Goal: Task Accomplishment & Management: Manage account settings

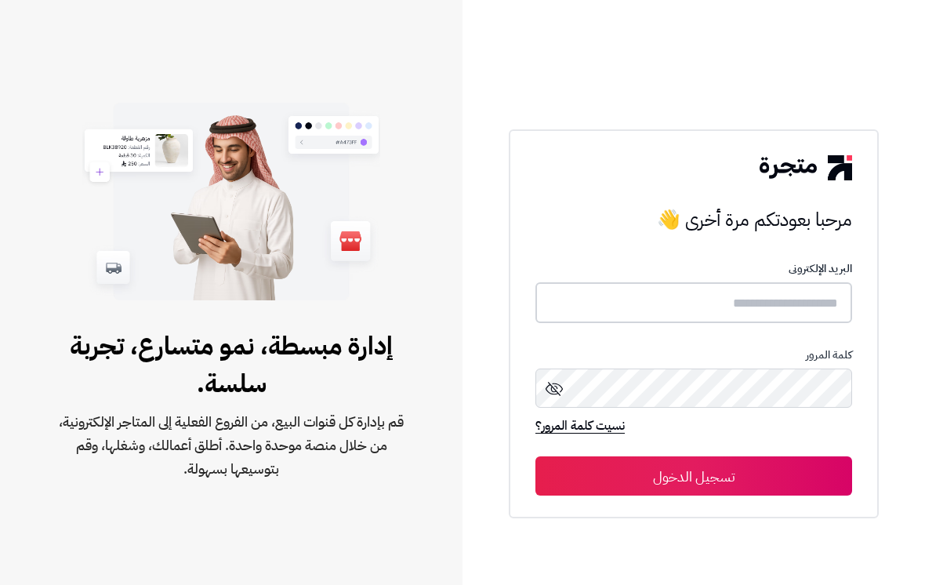
click at [811, 307] on input "text" at bounding box center [694, 303] width 317 height 42
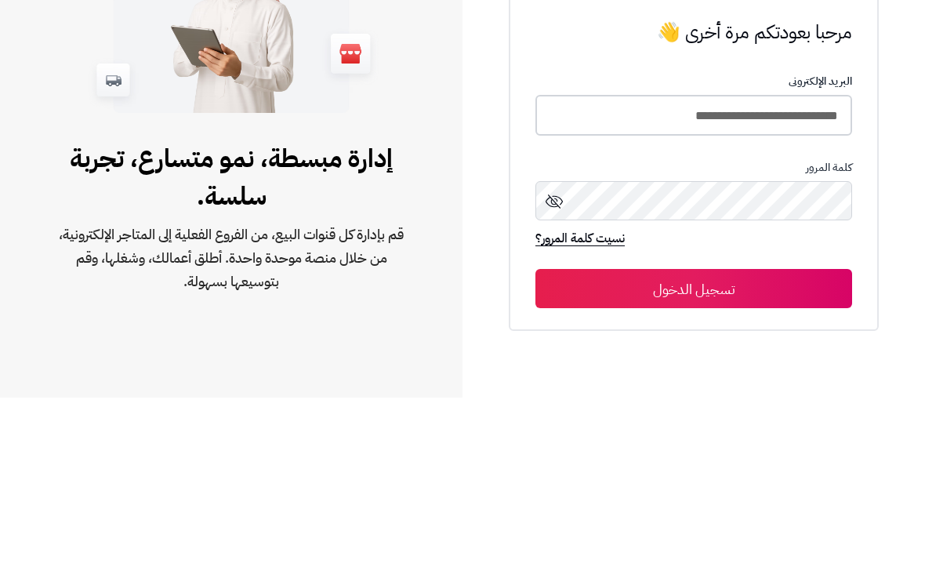
type input "**********"
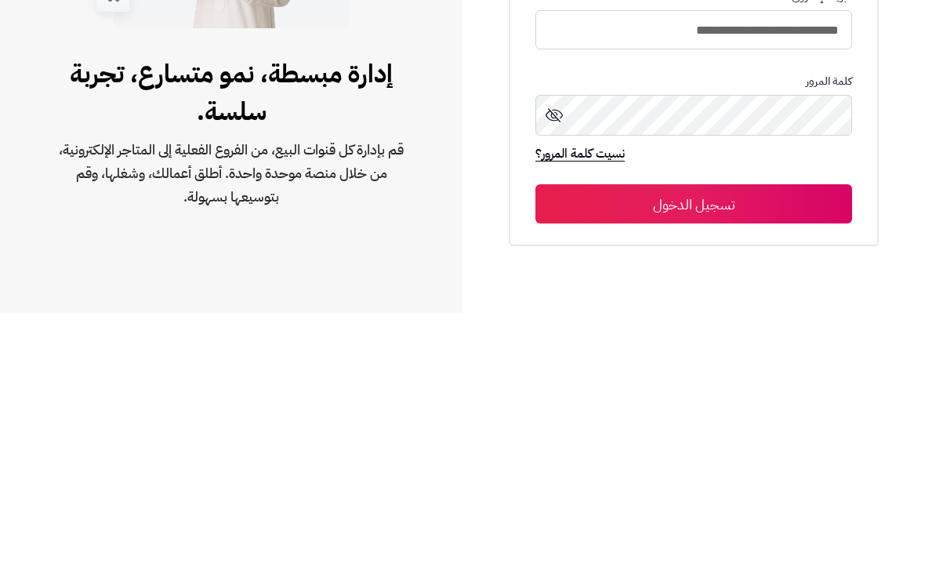
click at [754, 456] on button "تسجيل الدخول" at bounding box center [694, 475] width 317 height 39
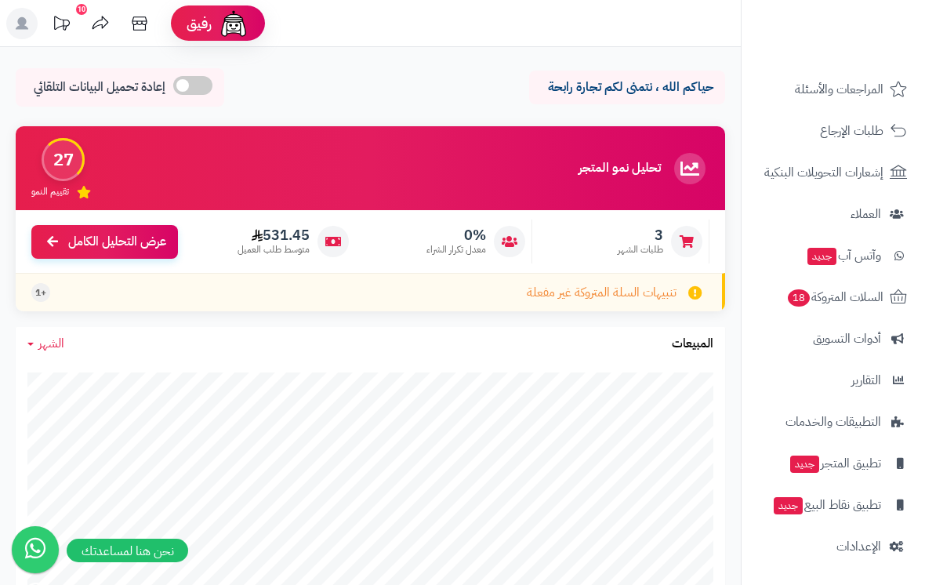
scroll to position [188, 0]
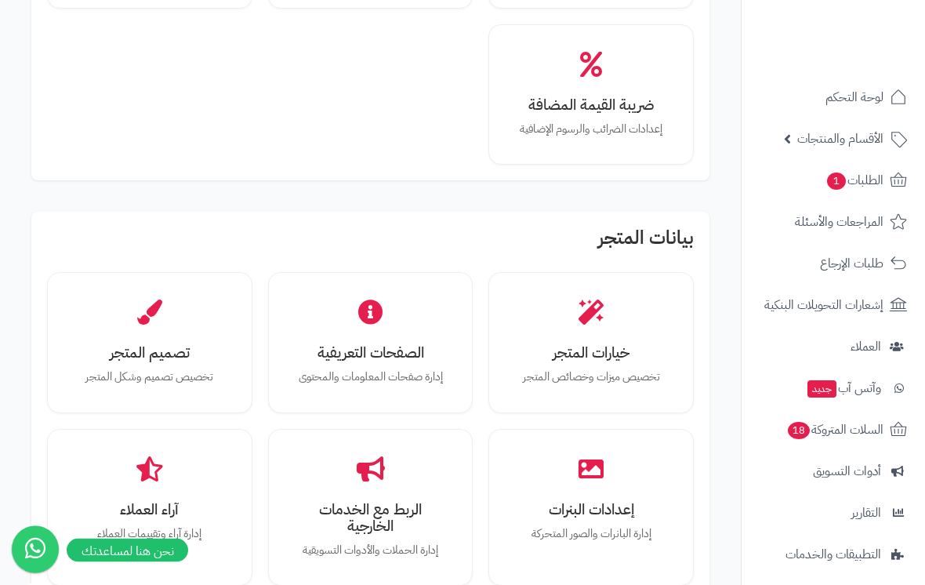
scroll to position [336, 0]
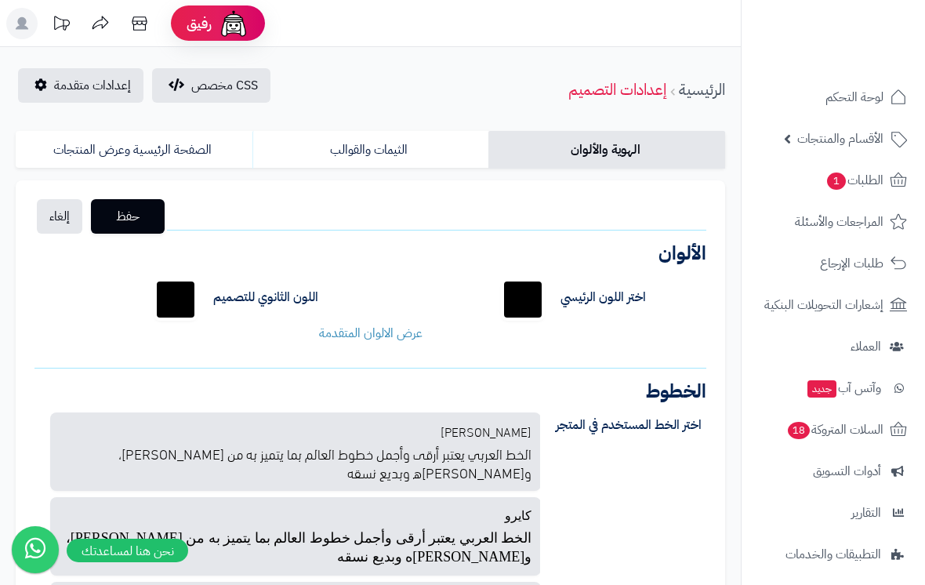
click at [440, 156] on link "الثيمات والقوالب" at bounding box center [370, 150] width 237 height 38
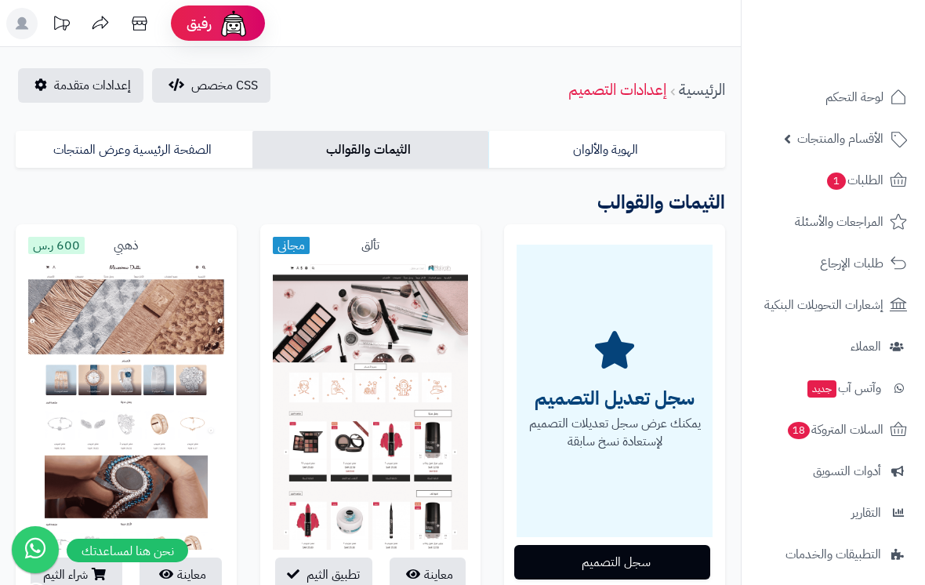
click at [210, 158] on link "الصفحة الرئيسية وعرض المنتجات" at bounding box center [134, 150] width 237 height 38
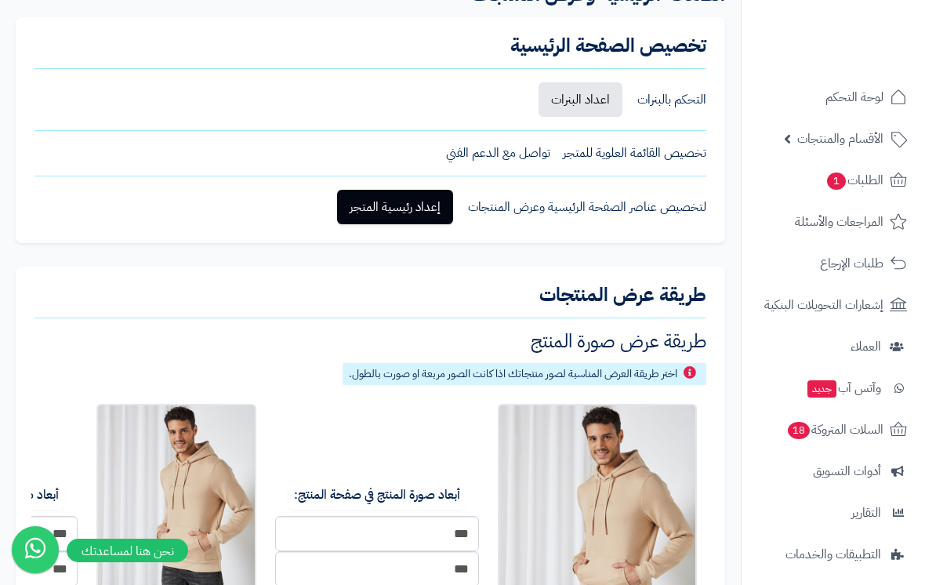
scroll to position [226, 0]
click at [438, 206] on link "إعداد رئيسية المتجر" at bounding box center [395, 206] width 116 height 35
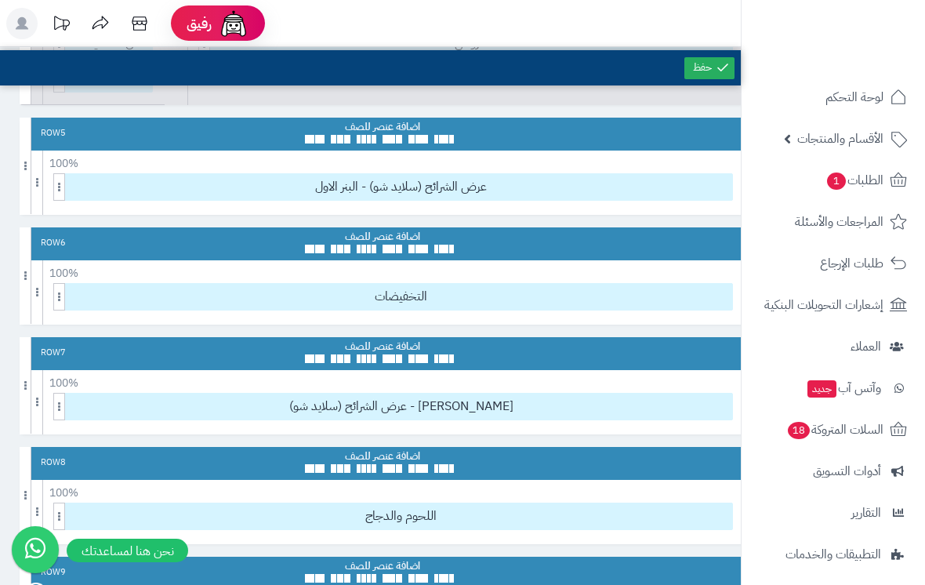
scroll to position [536, 0]
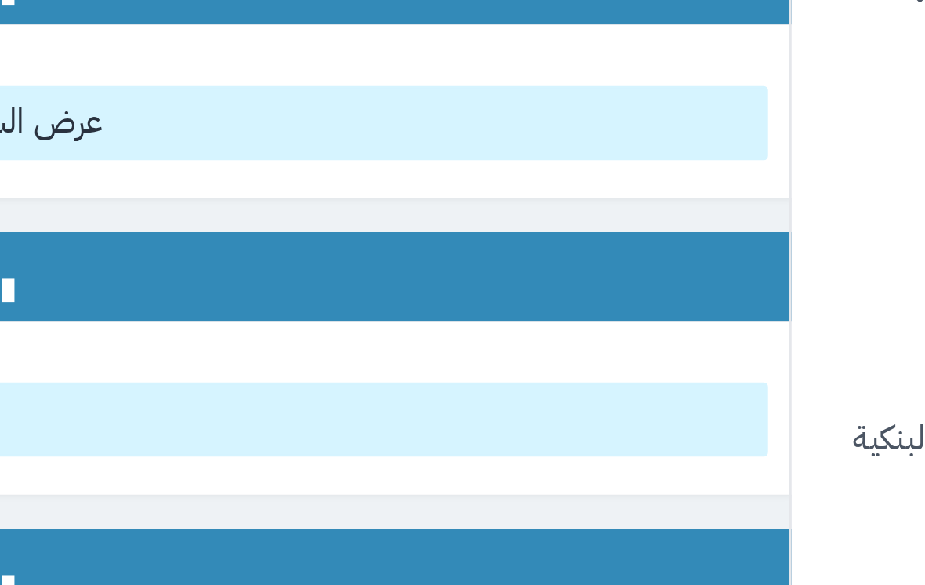
click at [713, 232] on icon at bounding box center [717, 237] width 9 height 10
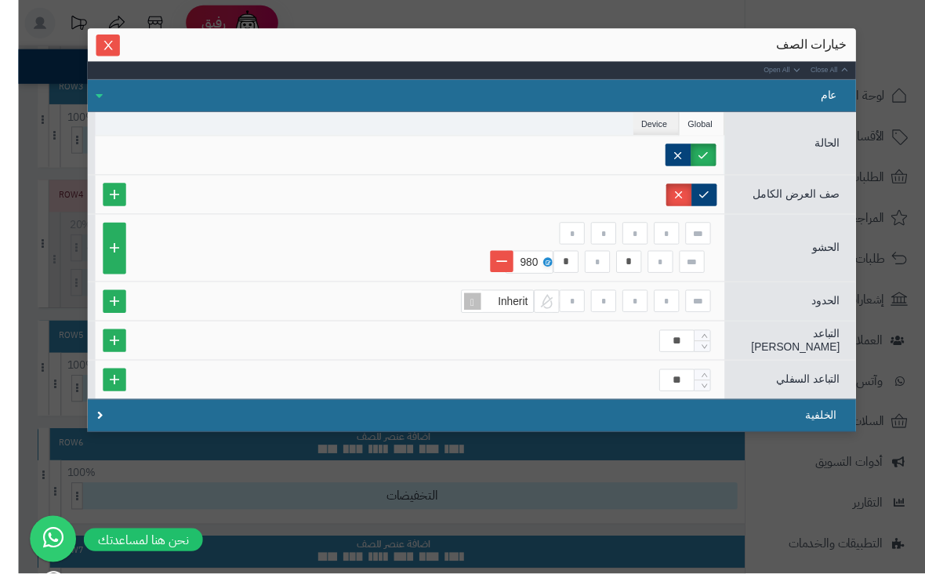
scroll to position [444, 0]
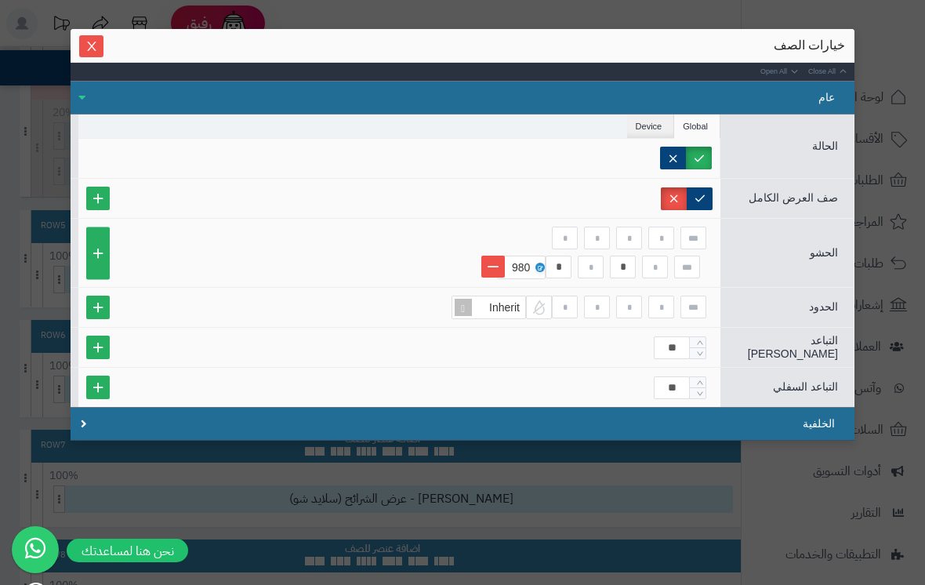
click at [646, 126] on li "Device" at bounding box center [651, 126] width 48 height 24
click at [688, 127] on li "Global" at bounding box center [697, 126] width 46 height 24
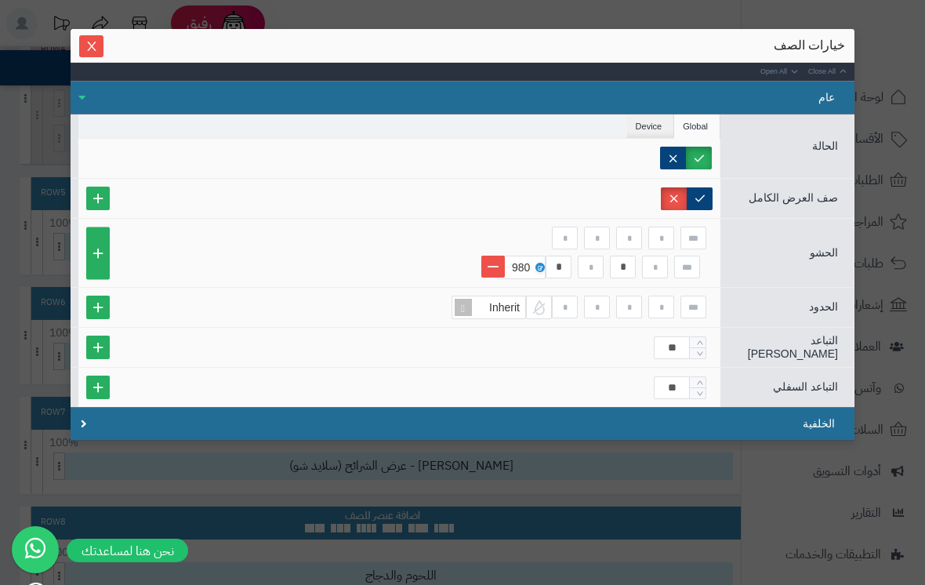
scroll to position [430, 0]
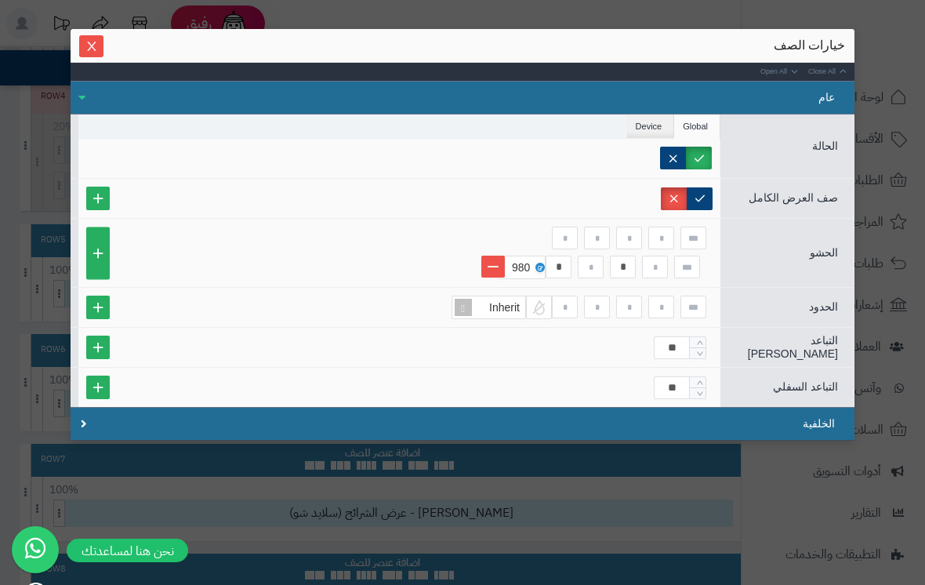
click at [90, 53] on button "Close" at bounding box center [91, 46] width 24 height 22
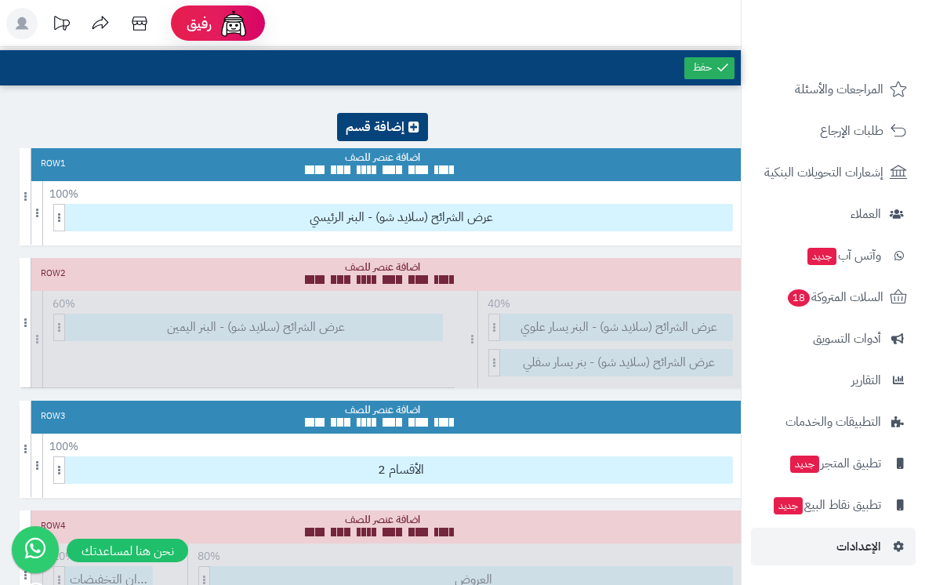
scroll to position [133, 0]
click at [877, 537] on span "الإعدادات" at bounding box center [859, 547] width 45 height 22
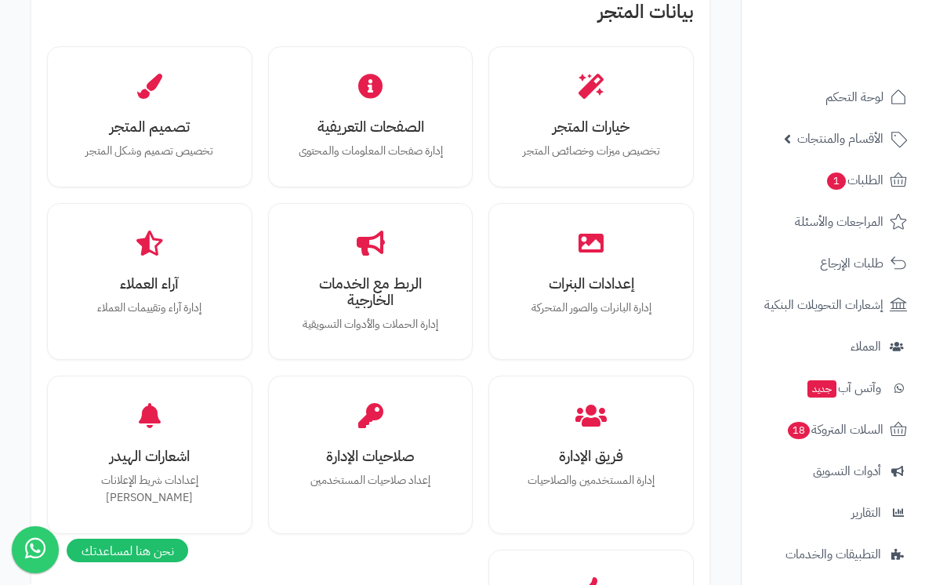
scroll to position [532, 0]
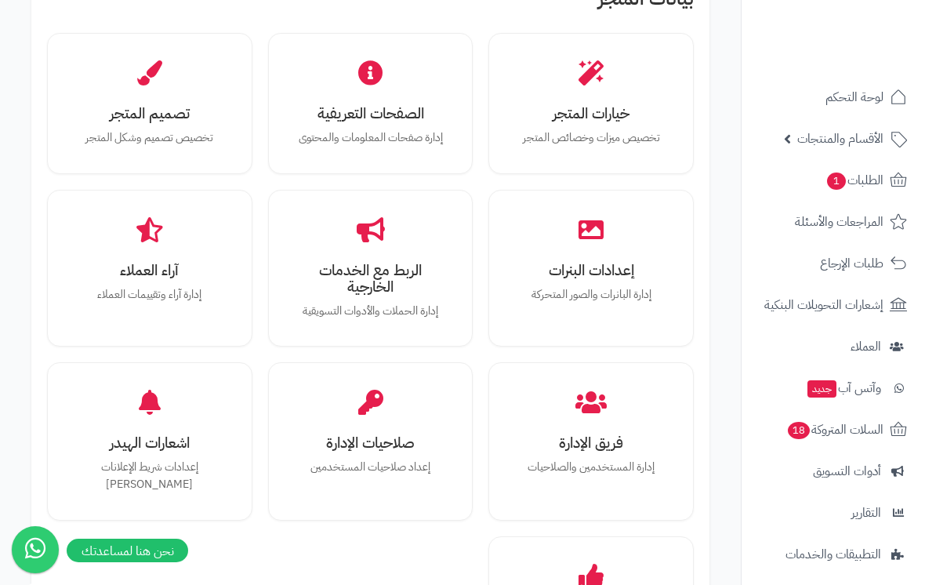
click at [424, 113] on h3 "الصفحات التعريفية" at bounding box center [371, 113] width 151 height 16
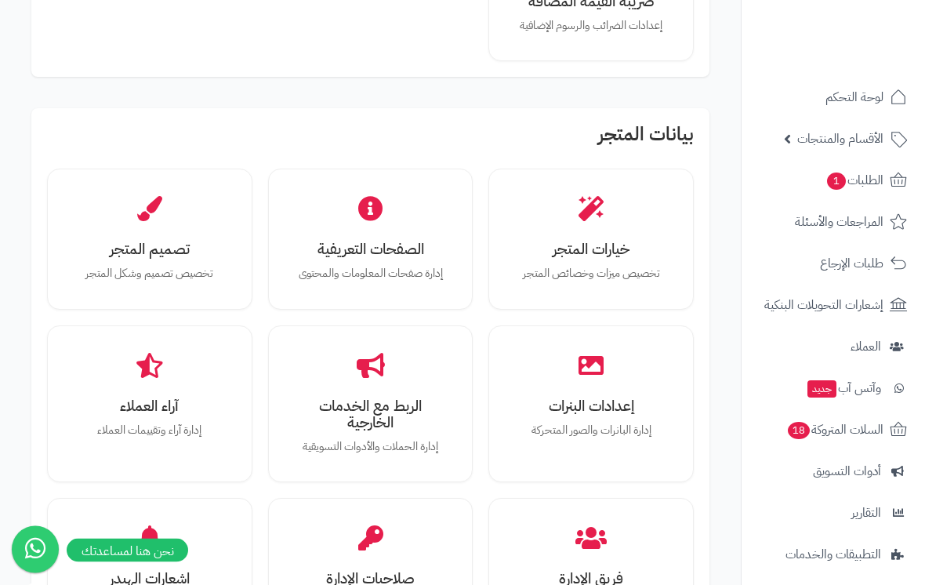
scroll to position [379, 0]
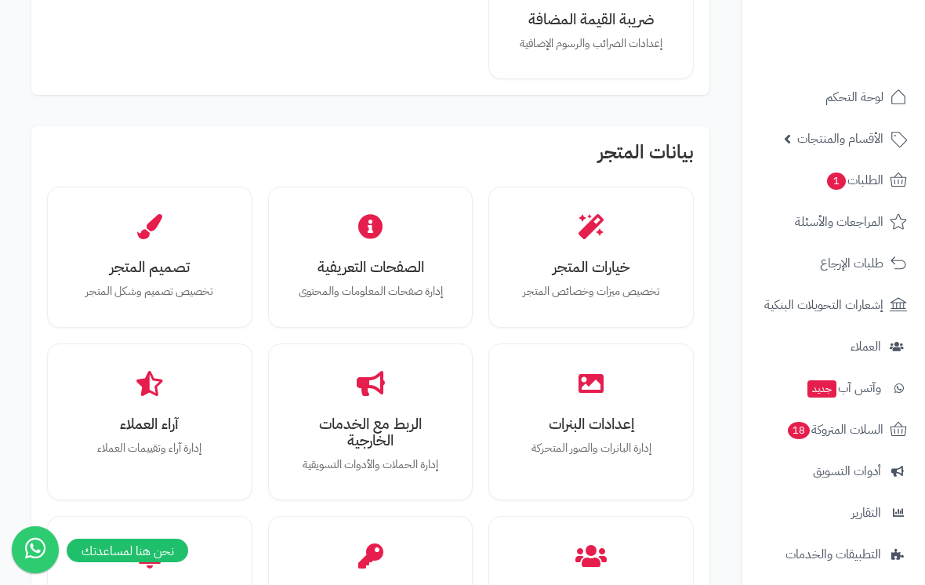
click at [626, 218] on div "خيارات المتجر تخصيص ميزات وخصائص المتجر" at bounding box center [591, 257] width 182 height 118
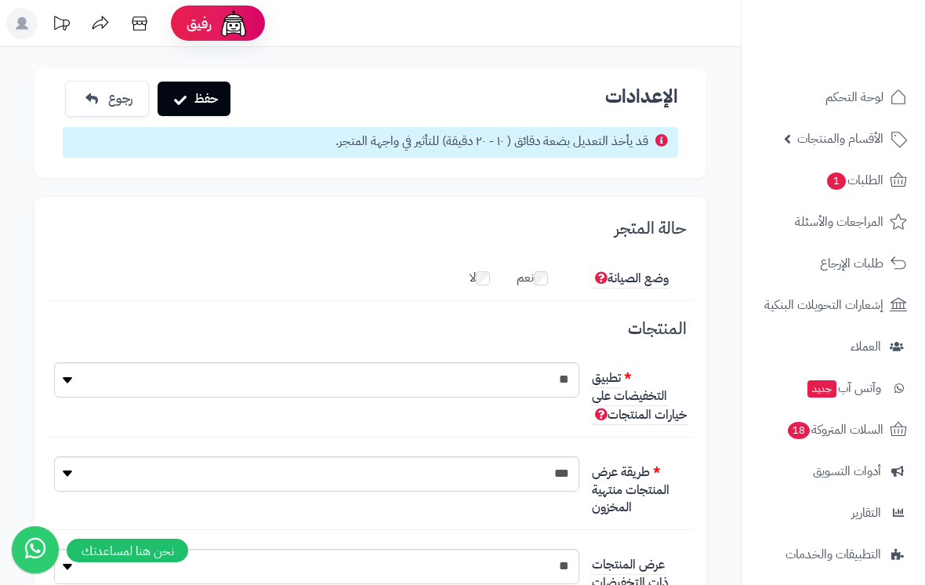
click at [135, 23] on icon at bounding box center [139, 23] width 31 height 31
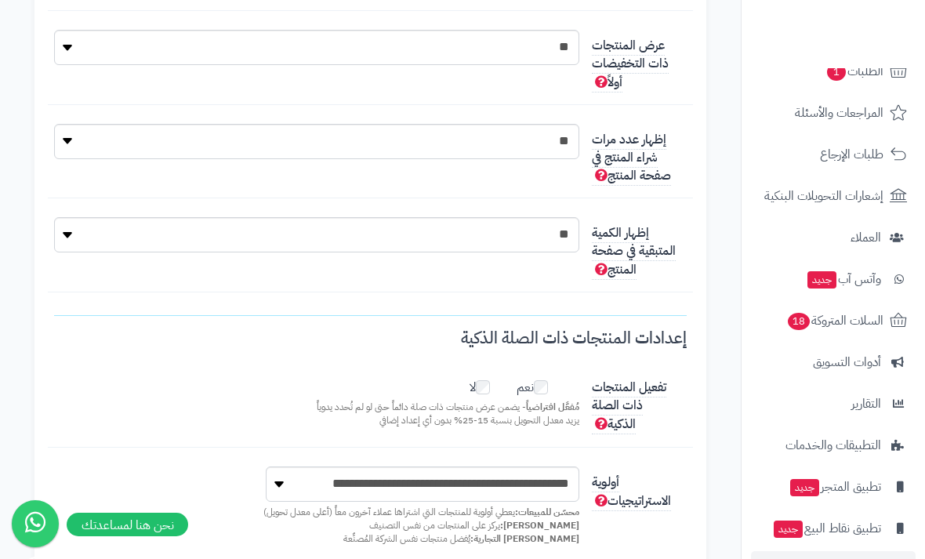
scroll to position [108, 0]
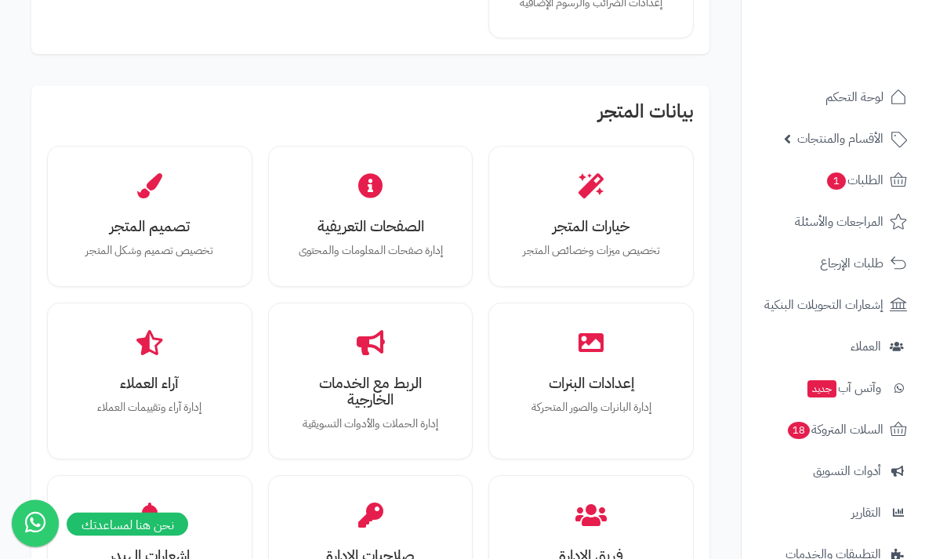
scroll to position [470, 0]
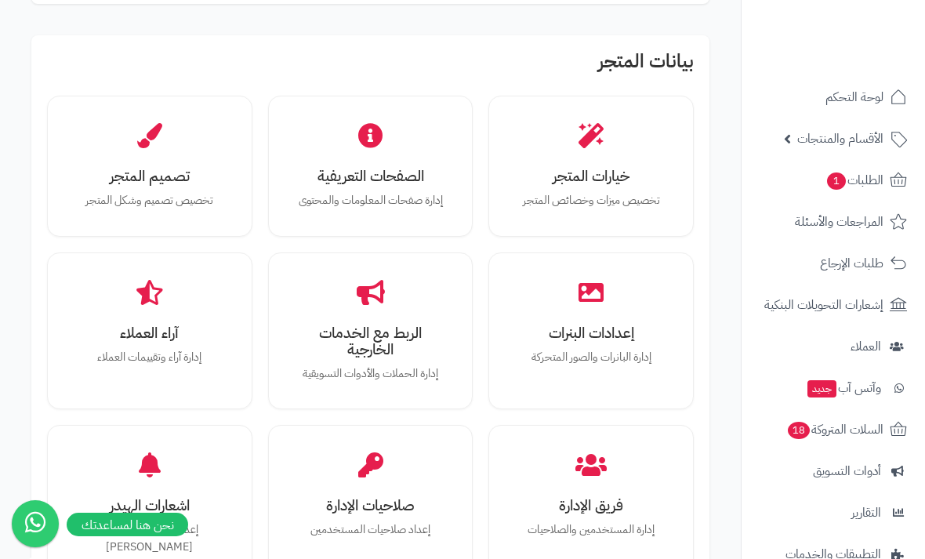
click at [117, 152] on div "تصميم المتجر تخصيص تصميم وشكل المتجر" at bounding box center [150, 166] width 182 height 118
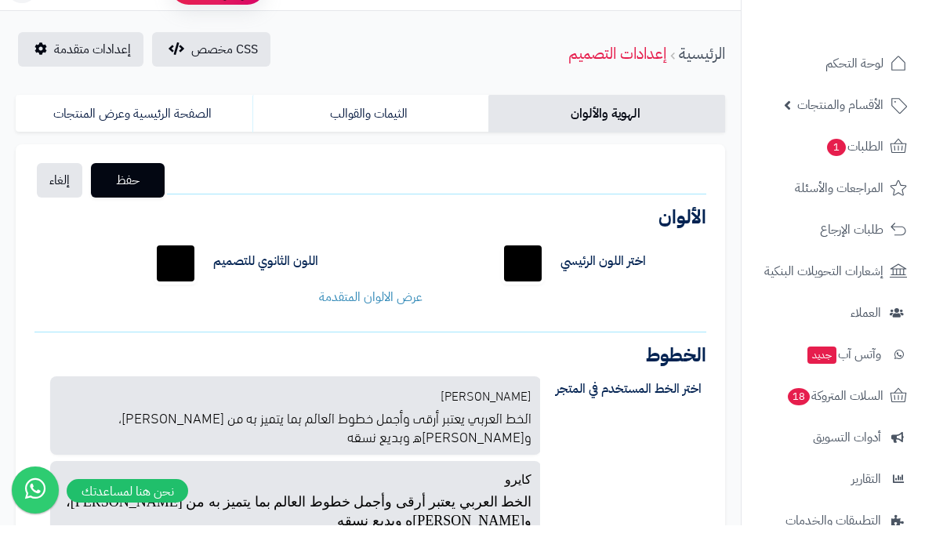
scroll to position [38, 0]
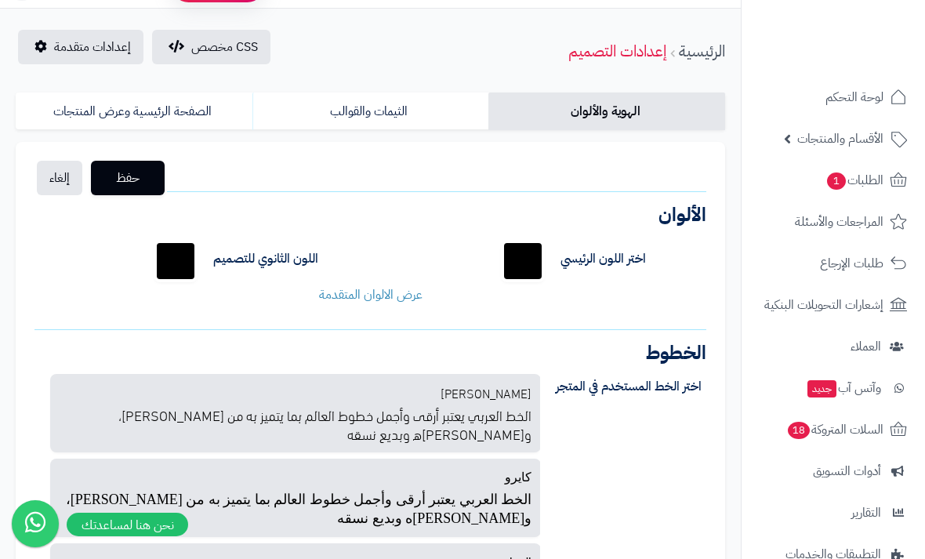
click at [90, 106] on link "الصفحة الرئيسية وعرض المنتجات" at bounding box center [134, 112] width 237 height 38
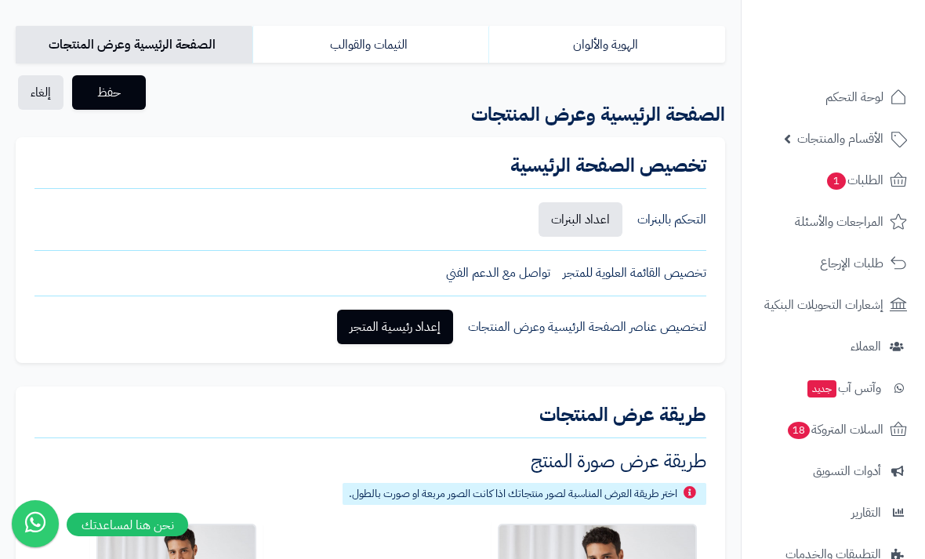
scroll to position [118, 0]
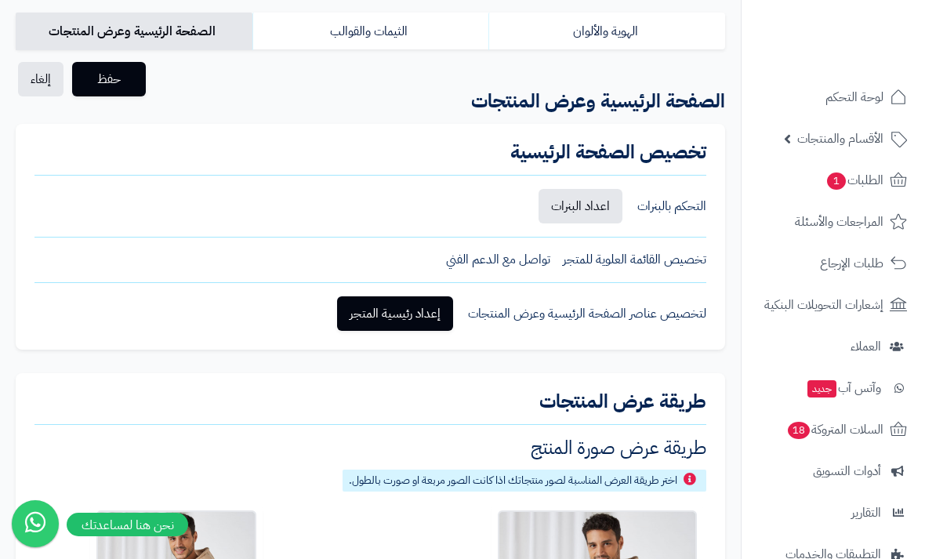
click at [577, 202] on link "اعداد البنرات" at bounding box center [581, 206] width 84 height 35
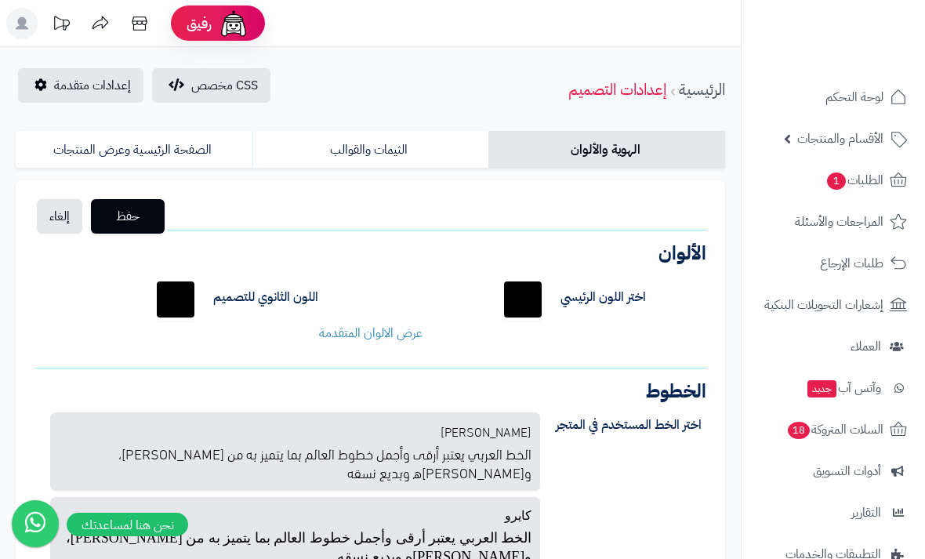
click at [447, 150] on link "الثيمات والقوالب" at bounding box center [370, 150] width 237 height 38
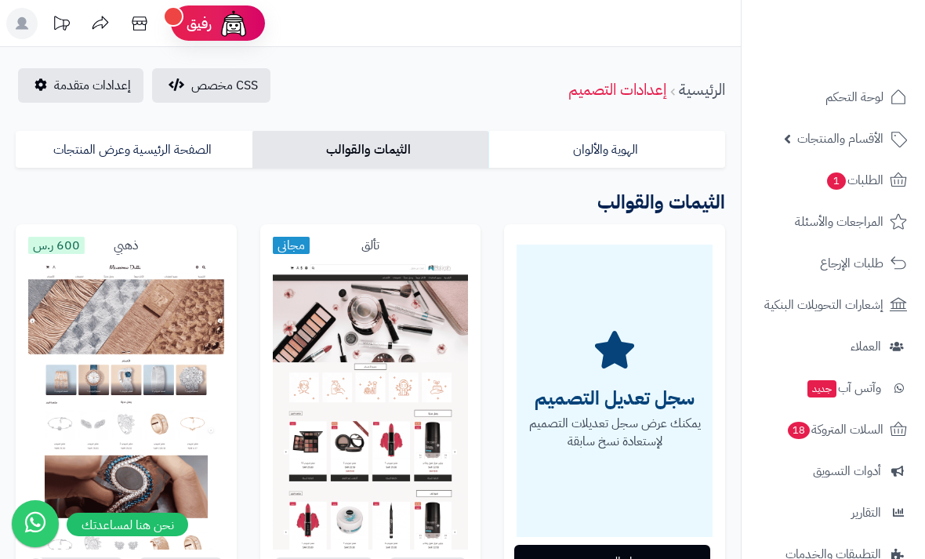
click at [90, 84] on span "إعدادات متقدمة" at bounding box center [92, 85] width 77 height 19
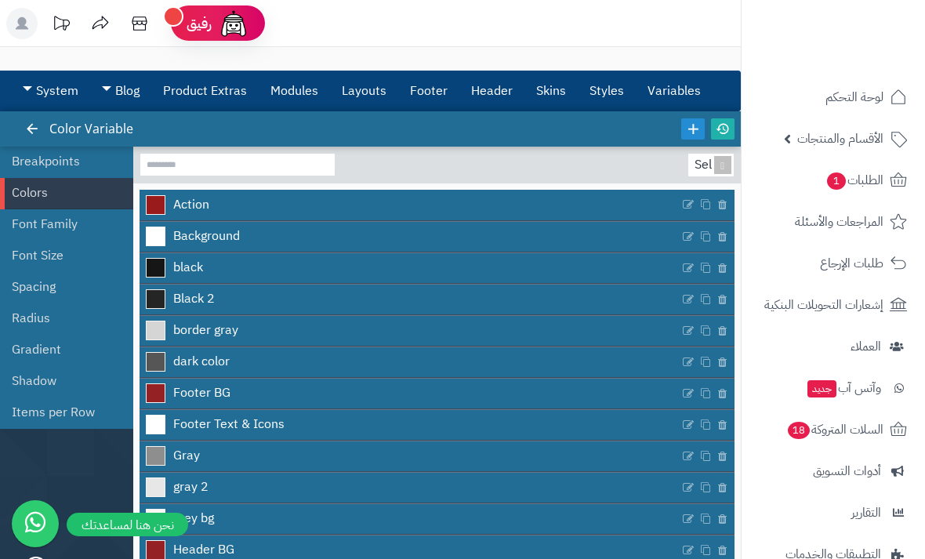
click at [435, 93] on link "Footer" at bounding box center [428, 90] width 61 height 39
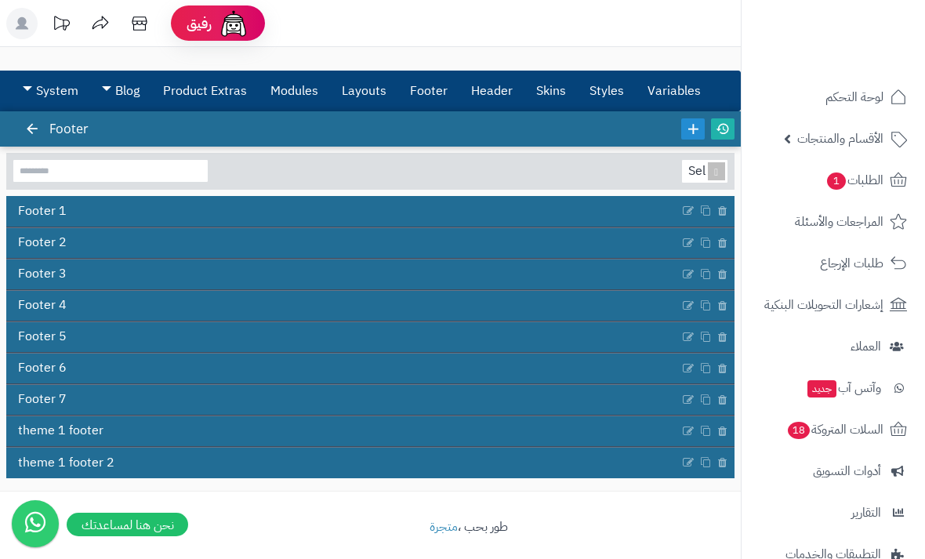
click at [496, 93] on link "Header" at bounding box center [492, 90] width 65 height 39
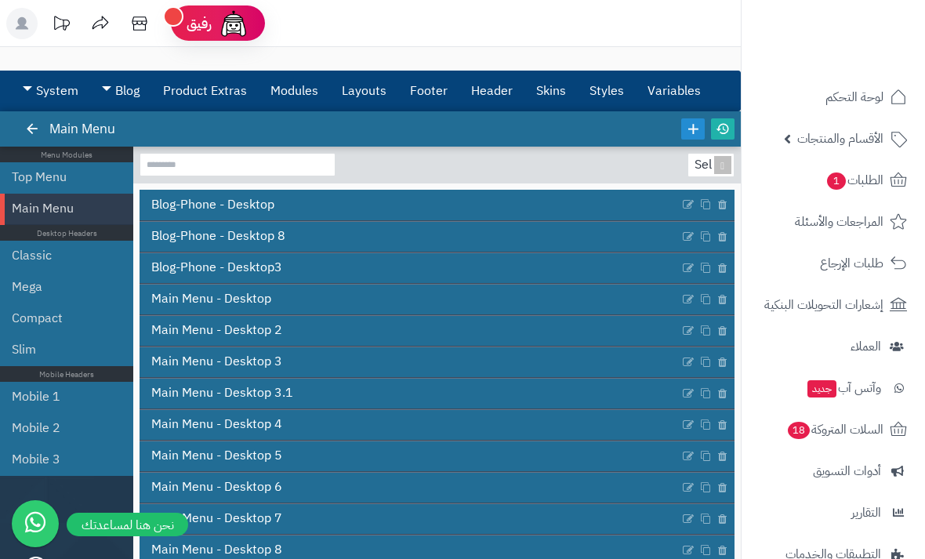
click at [561, 92] on link "Skins" at bounding box center [551, 90] width 53 height 39
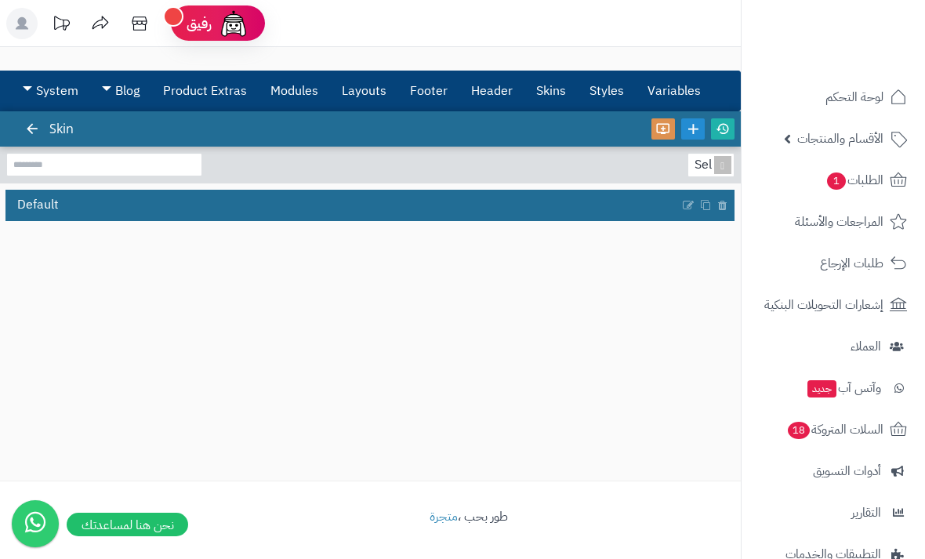
click at [607, 92] on link "Styles" at bounding box center [607, 90] width 58 height 39
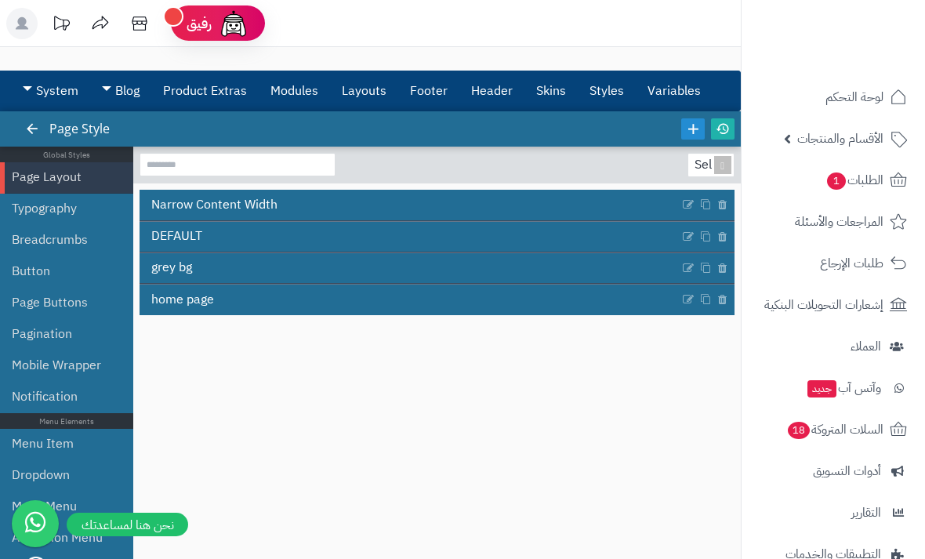
click at [668, 85] on link "Variables" at bounding box center [674, 90] width 77 height 39
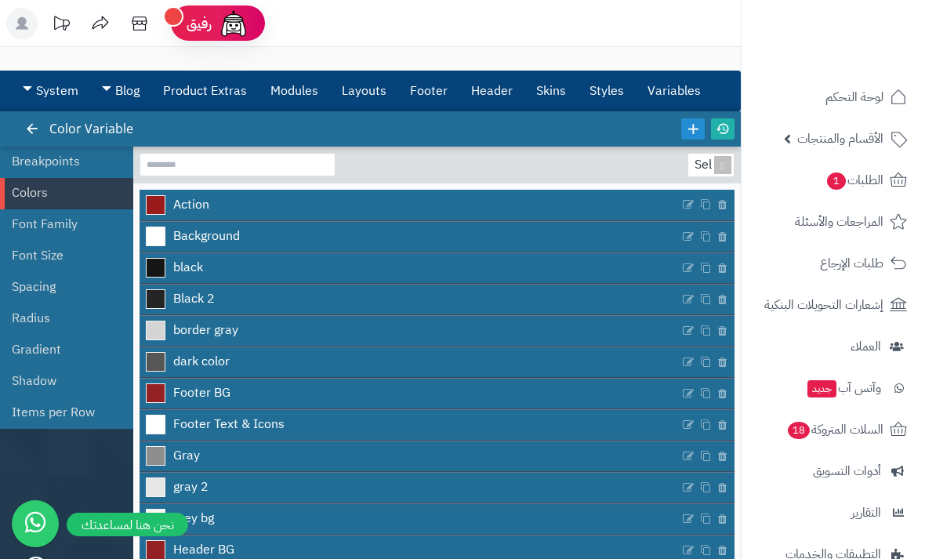
click at [136, 89] on link "Blog" at bounding box center [120, 90] width 61 height 39
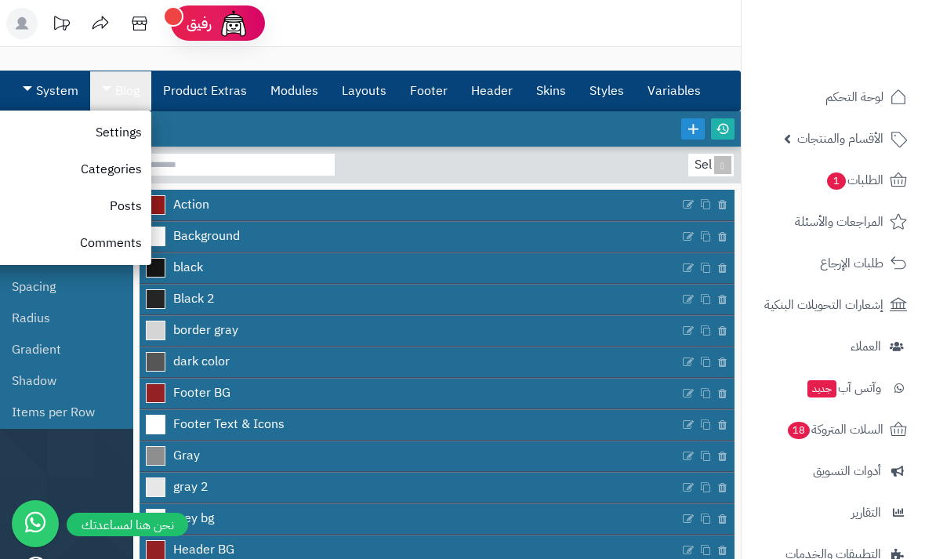
click at [199, 99] on link "Product Extras" at bounding box center [204, 90] width 107 height 39
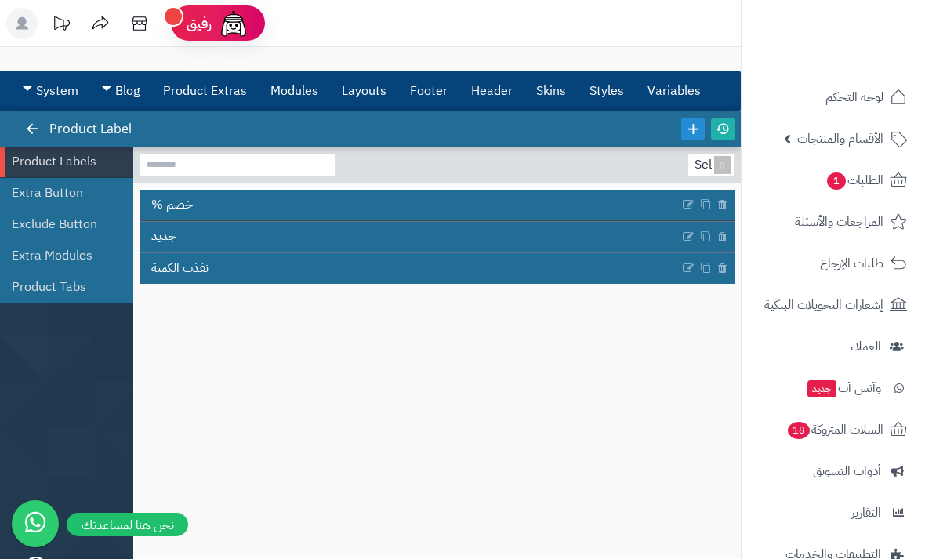
click at [310, 83] on link "Modules" at bounding box center [294, 90] width 71 height 39
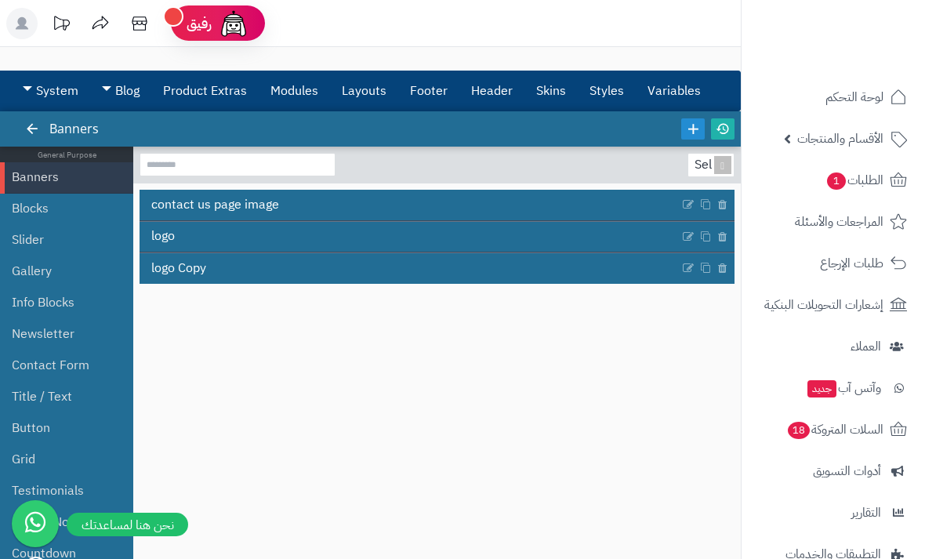
click at [231, 93] on link "Product Extras" at bounding box center [204, 90] width 107 height 39
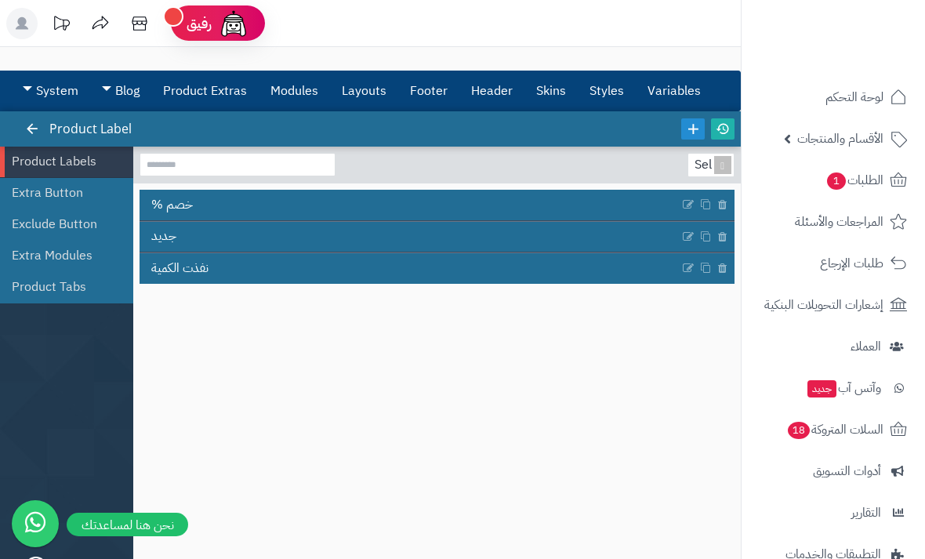
click at [311, 85] on link "Modules" at bounding box center [294, 90] width 71 height 39
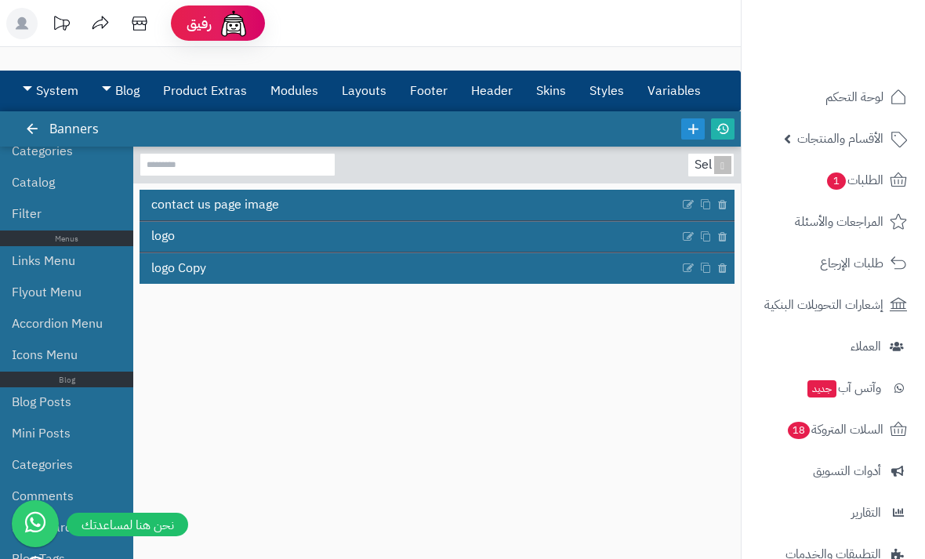
click at [289, 94] on link "Modules" at bounding box center [294, 90] width 71 height 39
click at [375, 89] on link "Layouts" at bounding box center [364, 90] width 68 height 39
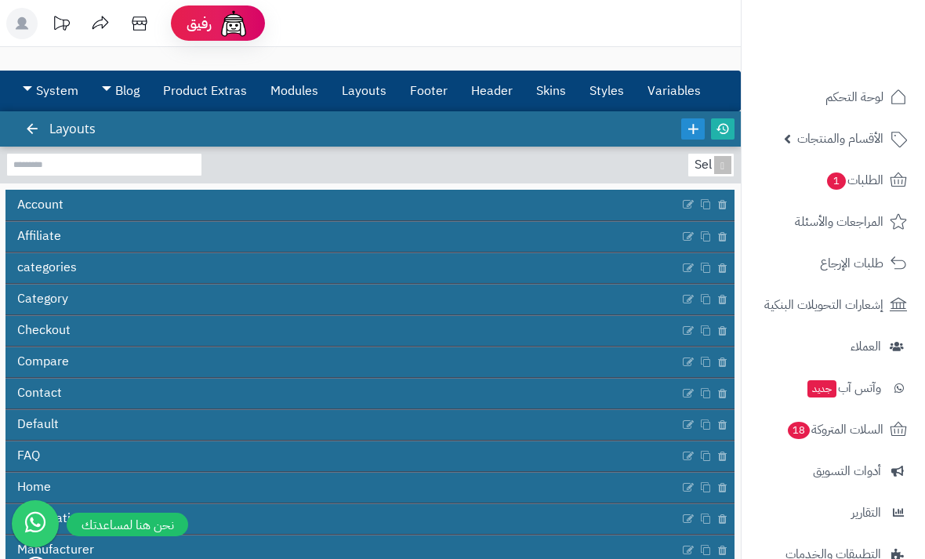
click at [60, 93] on link "System" at bounding box center [50, 90] width 79 height 39
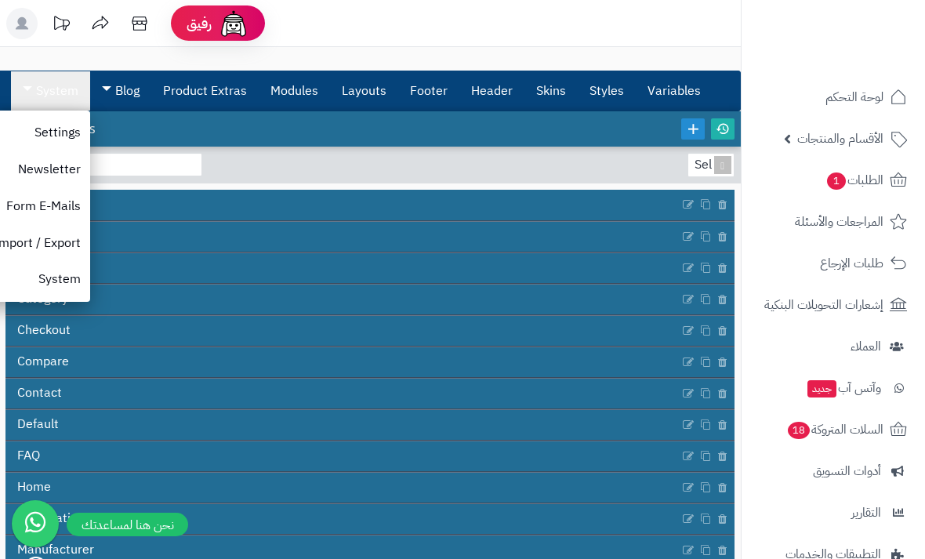
click at [122, 93] on link "Blog" at bounding box center [120, 90] width 61 height 39
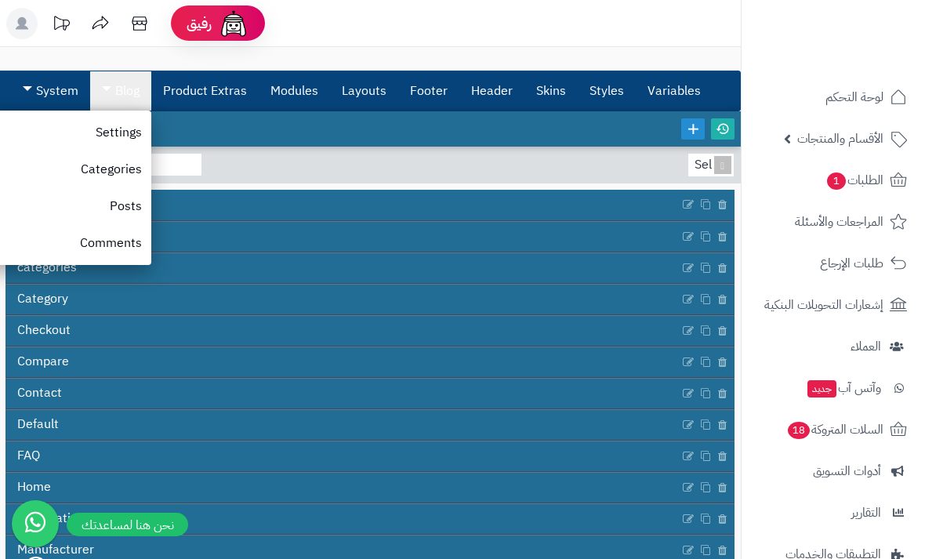
click at [132, 129] on link "Settings" at bounding box center [57, 132] width 188 height 37
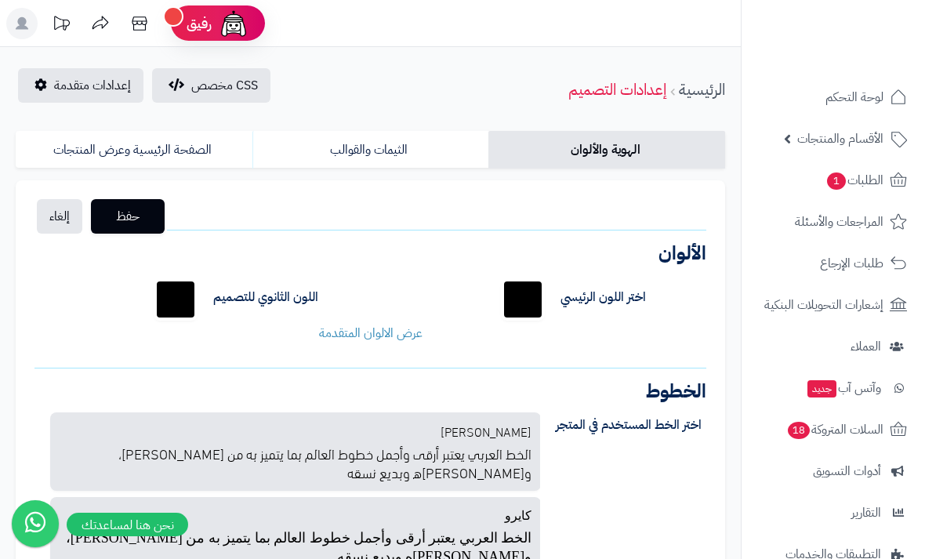
click at [843, 133] on span "الأقسام والمنتجات" at bounding box center [840, 139] width 86 height 22
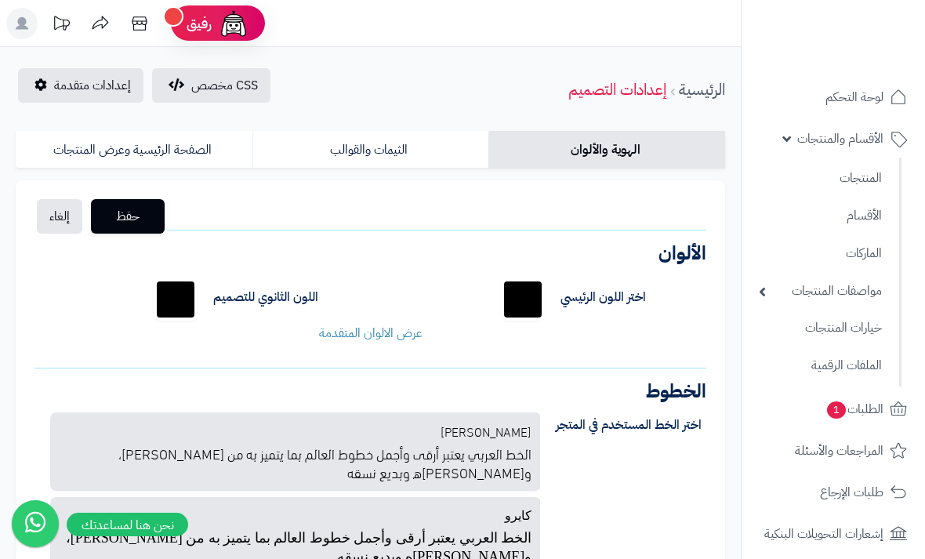
click at [859, 173] on link "المنتجات" at bounding box center [820, 179] width 139 height 34
